Goal: Task Accomplishment & Management: Manage account settings

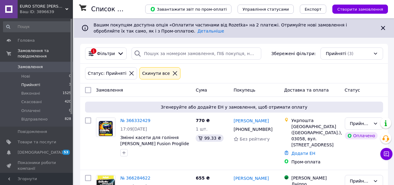
click at [41, 81] on li "Прийняті 3" at bounding box center [37, 85] width 75 height 9
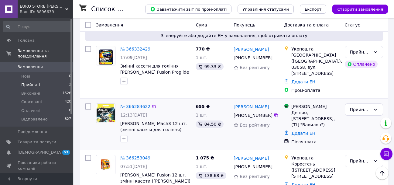
scroll to position [91, 0]
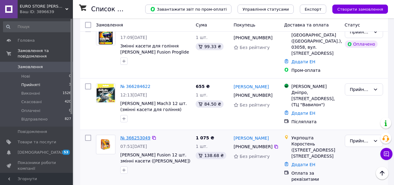
click at [135, 135] on link "№ 366253049" at bounding box center [135, 137] width 30 height 5
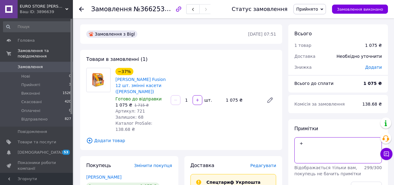
click at [317, 141] on textarea "+" at bounding box center [338, 150] width 88 height 26
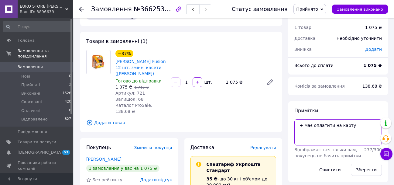
scroll to position [30, 0]
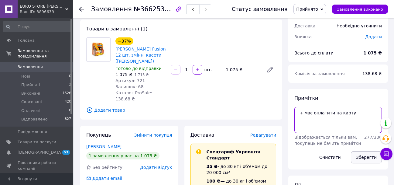
type textarea "+ має оплатити на карту"
click at [364, 160] on button "Зберегти" at bounding box center [366, 157] width 31 height 12
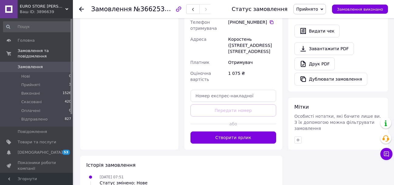
scroll to position [358, 0]
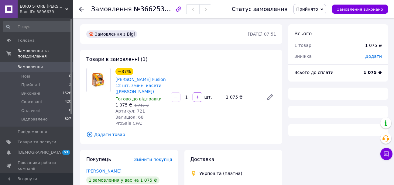
scroll to position [105, 0]
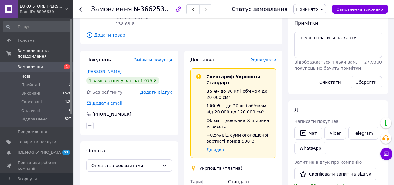
click at [39, 72] on li "Нові 1" at bounding box center [37, 76] width 75 height 9
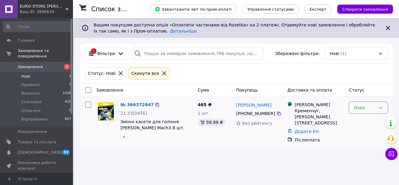
click at [357, 110] on div "Нове" at bounding box center [365, 107] width 22 height 7
click at [360, 119] on li "Прийнято" at bounding box center [368, 120] width 39 height 11
